Goal: Information Seeking & Learning: Check status

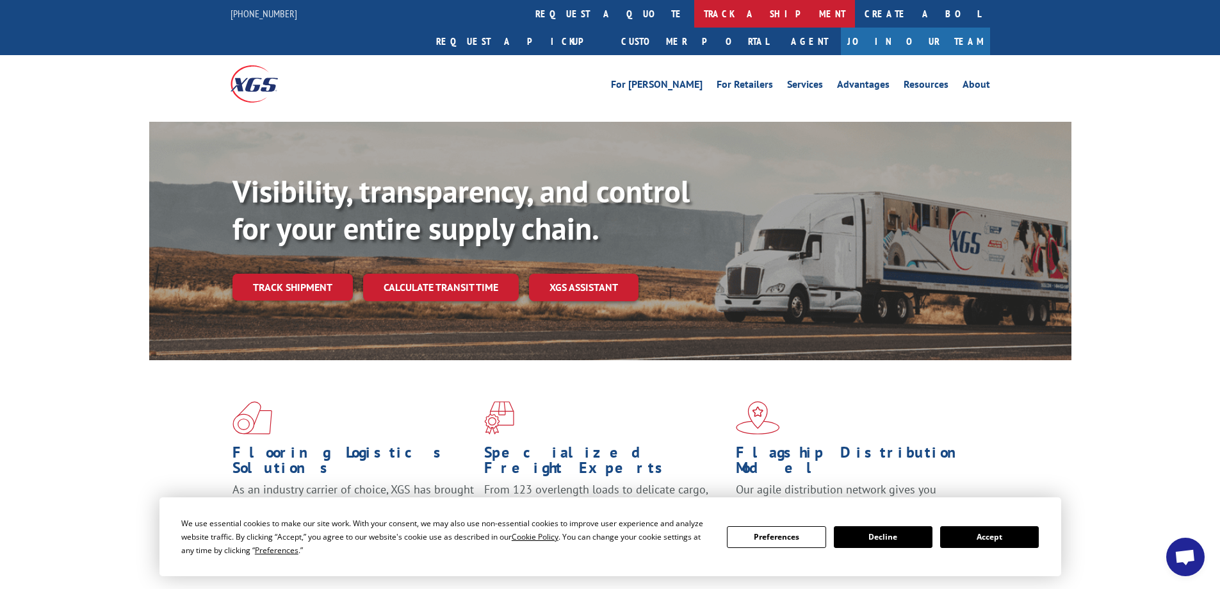
click at [694, 11] on link "track a shipment" at bounding box center [774, 14] width 161 height 28
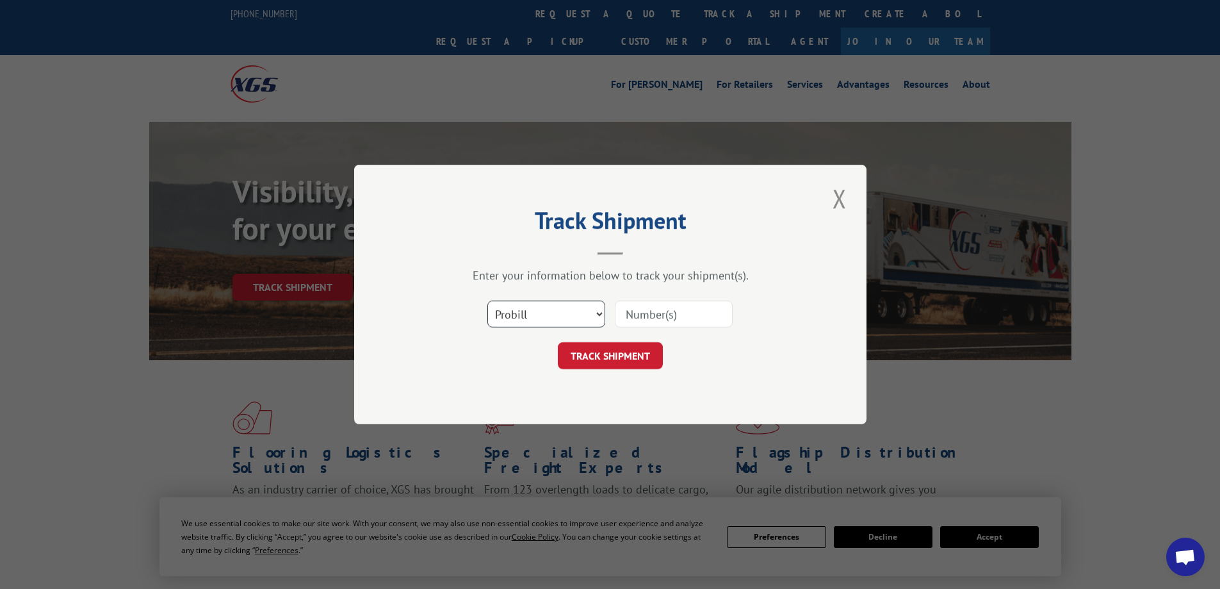
click at [596, 315] on select "Select category... Probill BOL PO" at bounding box center [546, 313] width 118 height 27
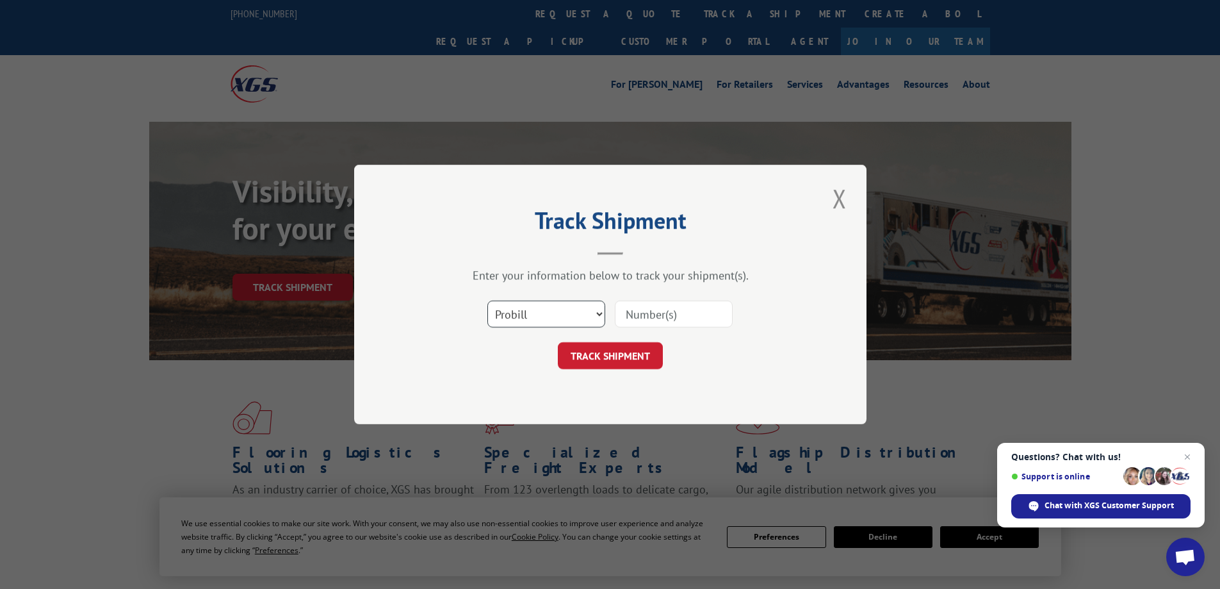
select select "bol"
click at [487, 300] on select "Select category... Probill BOL PO" at bounding box center [546, 313] width 118 height 27
click at [193, 385] on div "Track Shipment Enter your information below to track your shipment(s). Select c…" at bounding box center [610, 294] width 1220 height 589
click at [658, 316] on input at bounding box center [674, 313] width 118 height 27
type input "366233"
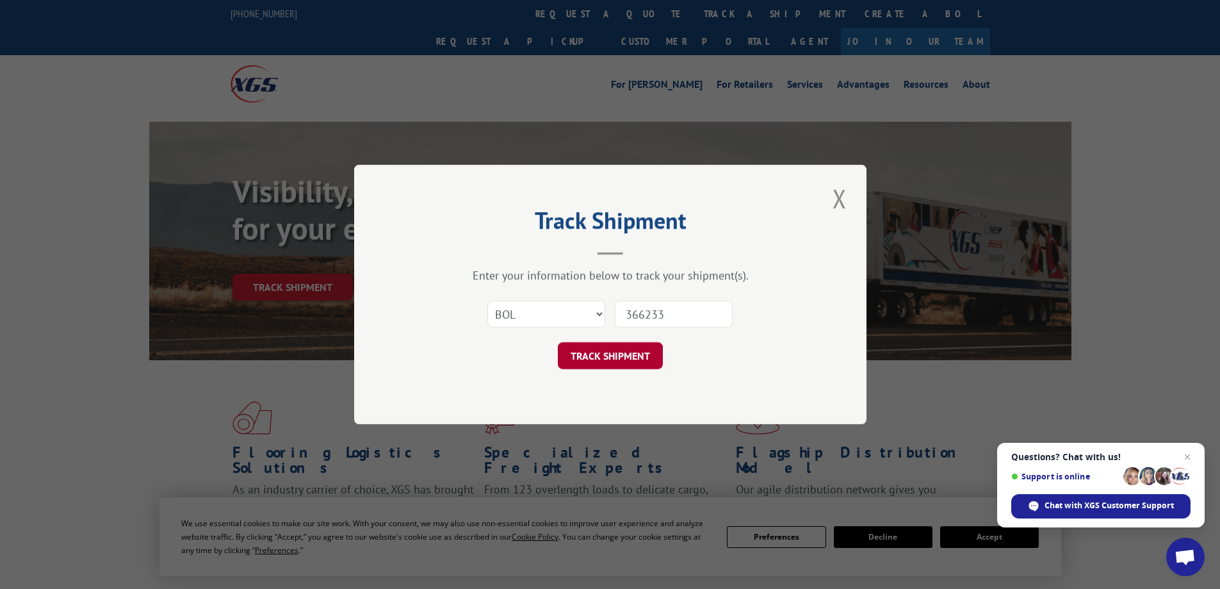
click at [617, 358] on button "TRACK SHIPMENT" at bounding box center [610, 355] width 105 height 27
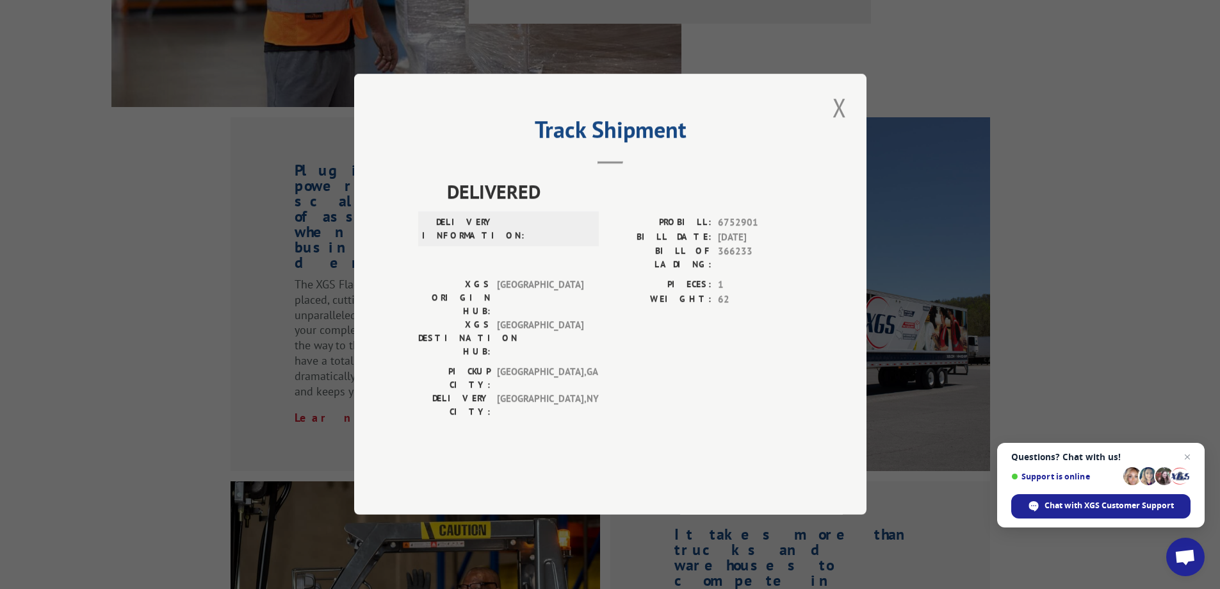
click at [803, 299] on div "Track Shipment DELIVERED DELIVERY INFORMATION: PROBILL: 6752901 BILL DATE: [DAT…" at bounding box center [610, 294] width 512 height 441
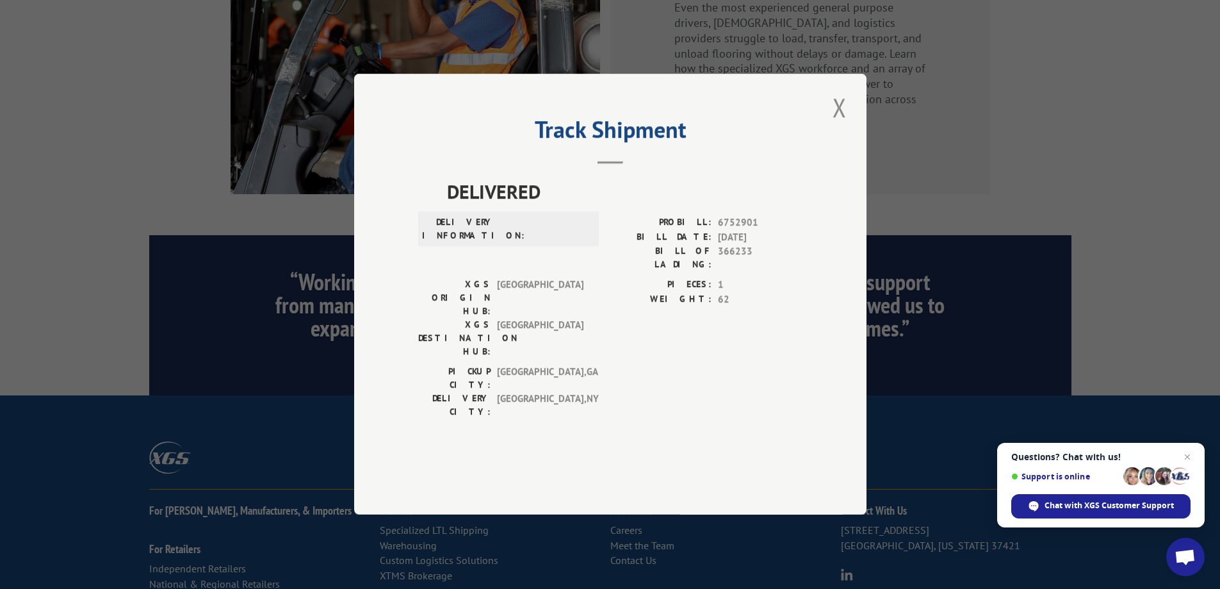
scroll to position [1947, 0]
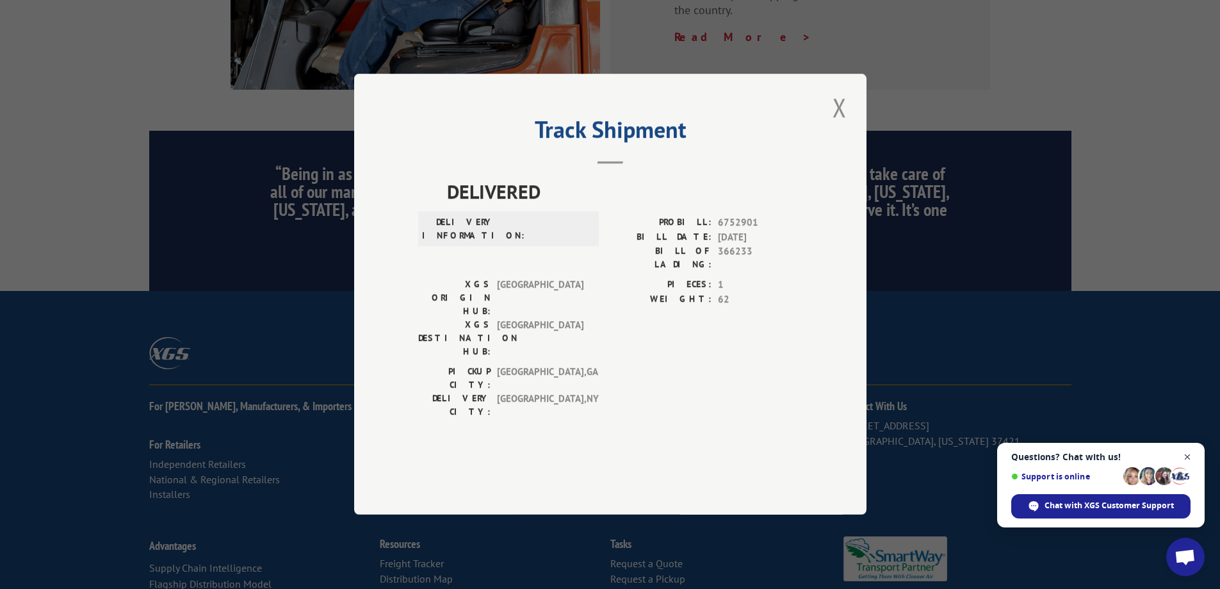
click at [1190, 456] on span "Open chat" at bounding box center [1188, 457] width 16 height 16
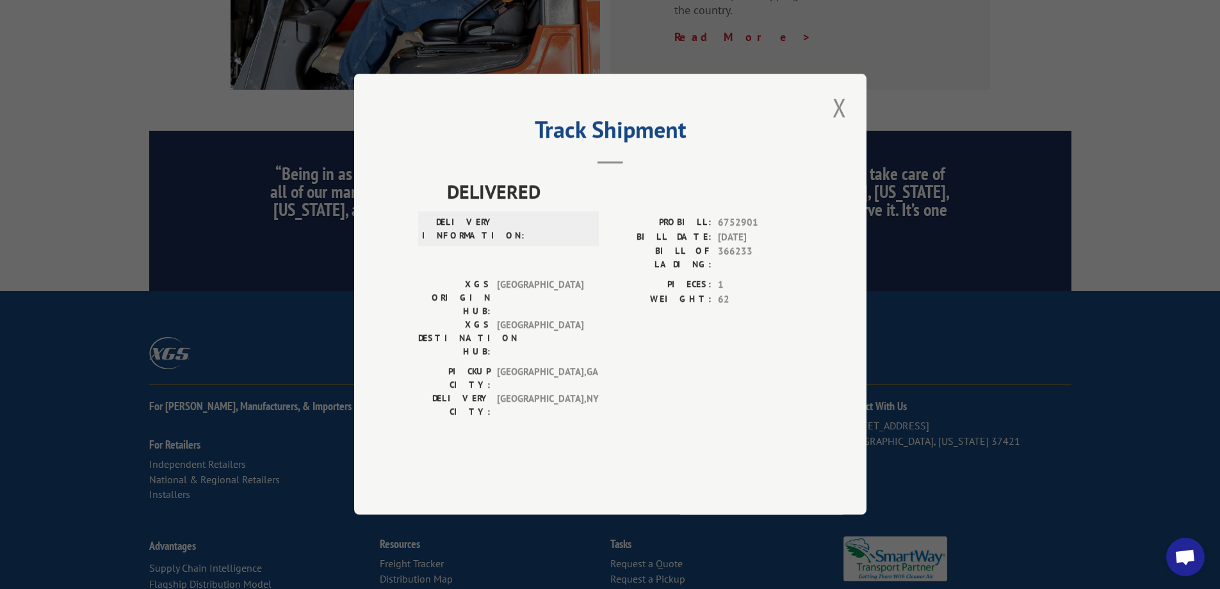
click at [1031, 279] on div "Track Shipment DELIVERED DELIVERY INFORMATION: PROBILL: 6752901 BILL DATE: [DAT…" at bounding box center [610, 294] width 1220 height 589
